Goal: Information Seeking & Learning: Learn about a topic

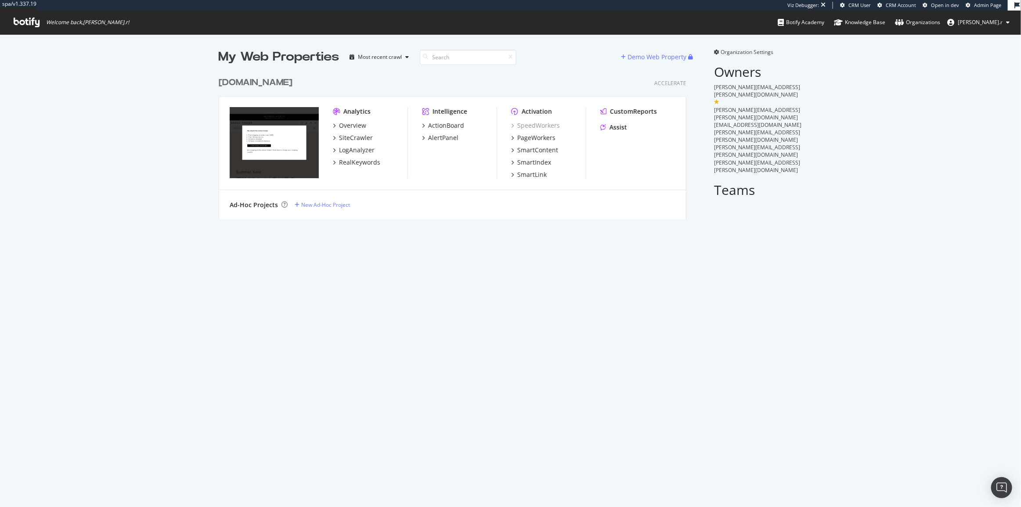
scroll to position [147, 468]
click at [350, 127] on div "Overview" at bounding box center [352, 125] width 27 height 9
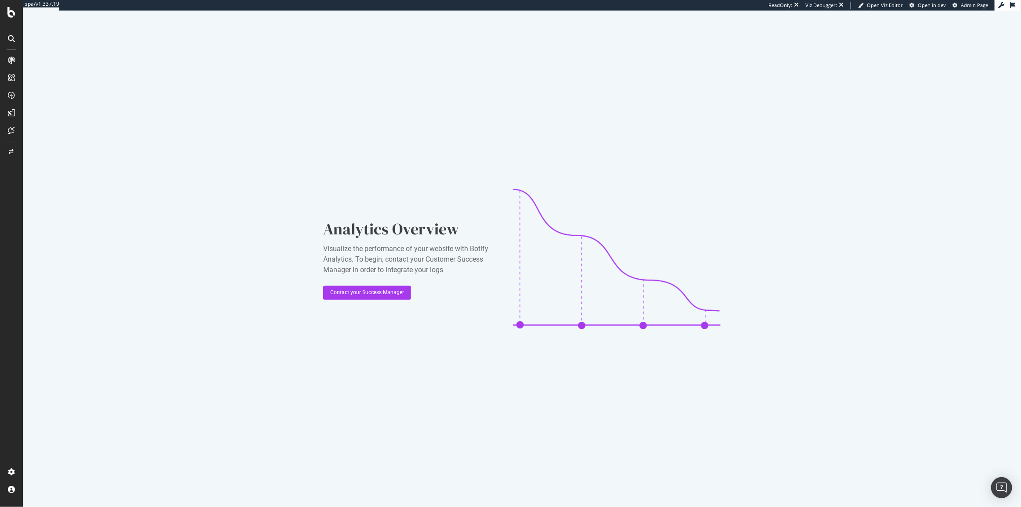
drag, startPoint x: 150, startPoint y: 134, endPoint x: 128, endPoint y: 142, distance: 23.3
click at [150, 134] on div "Analytics Overview Visualize the performance of your website with Botify Analyt…" at bounding box center [522, 259] width 998 height 496
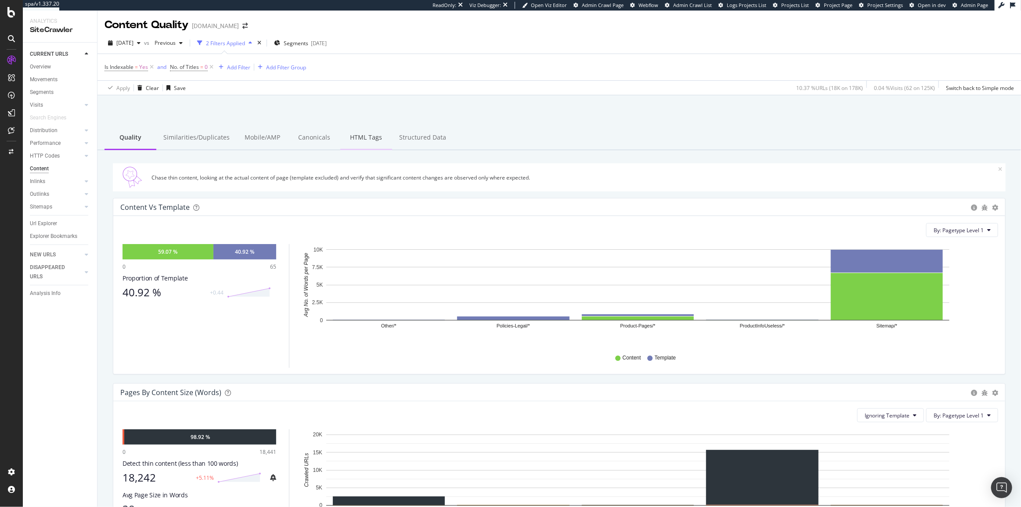
click at [354, 140] on div "HTML Tags" at bounding box center [366, 138] width 52 height 24
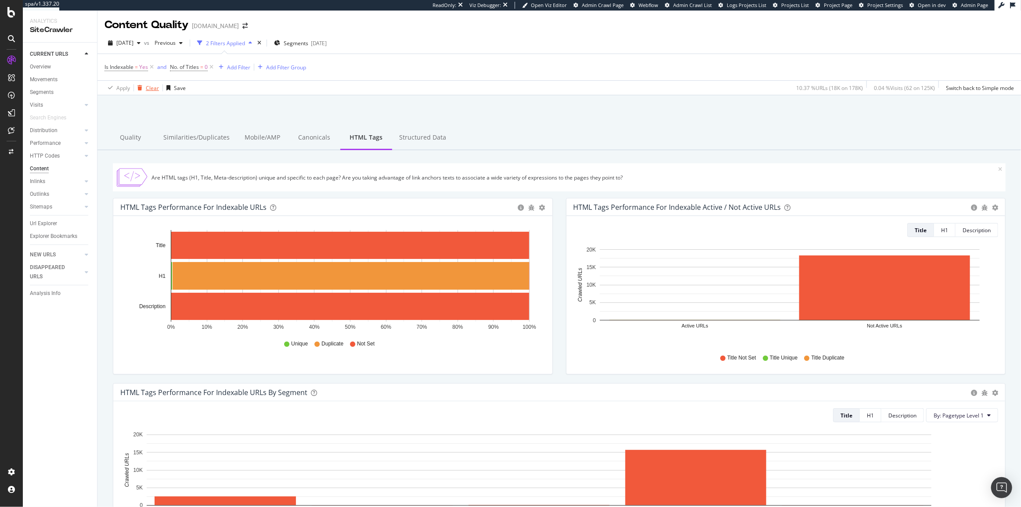
click at [153, 86] on div "Clear" at bounding box center [152, 87] width 13 height 7
